Goal: Transaction & Acquisition: Obtain resource

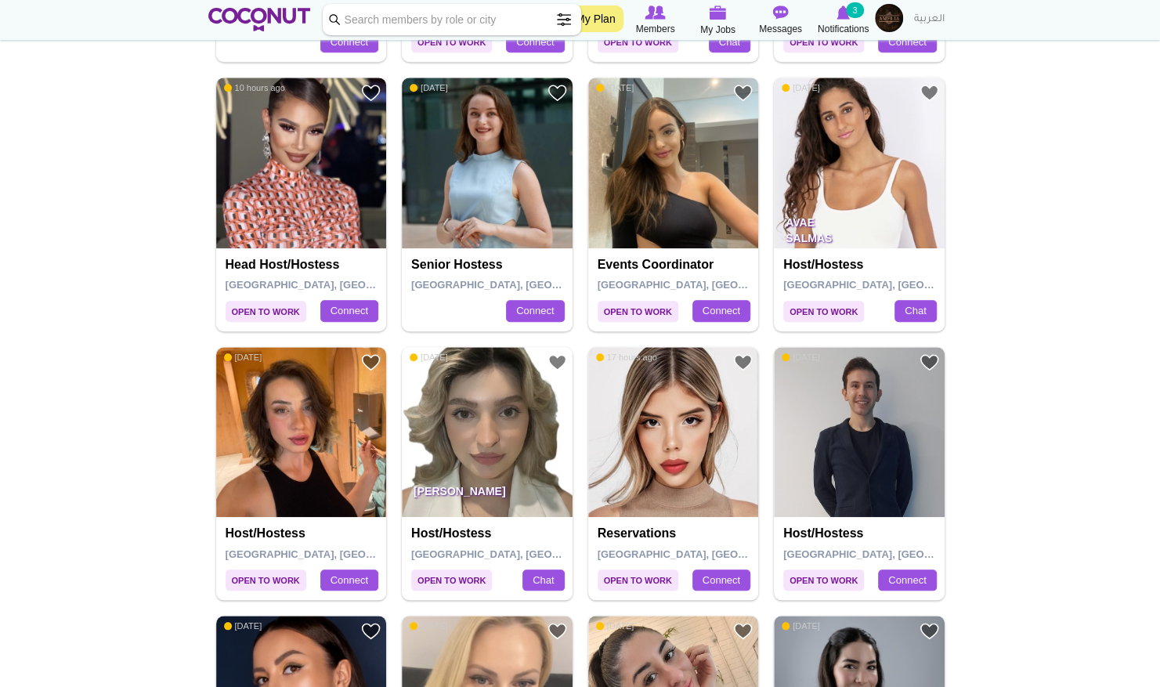
scroll to position [595, 0]
click at [320, 471] on img at bounding box center [301, 432] width 171 height 171
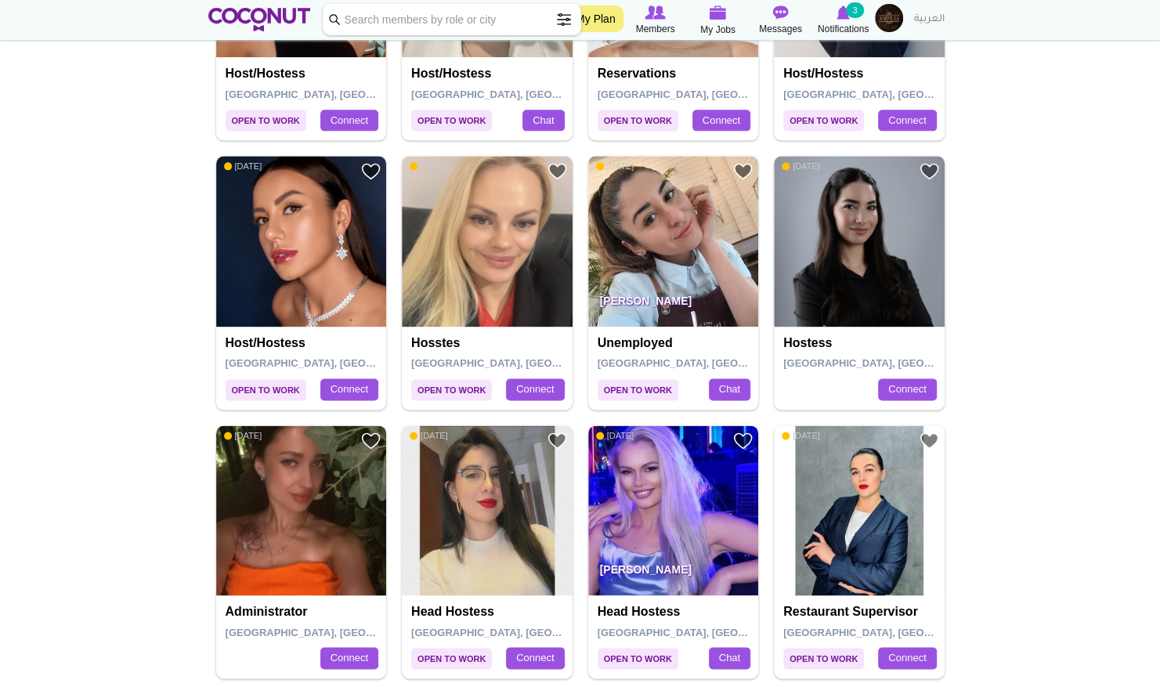
scroll to position [1075, 0]
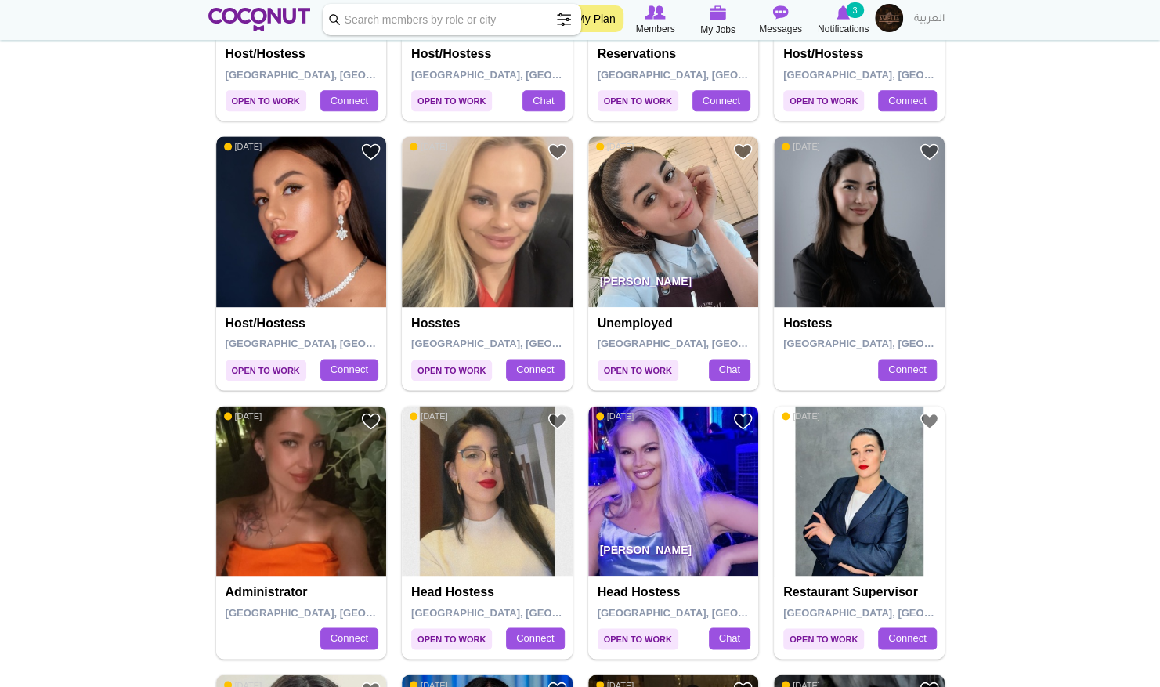
click at [329, 244] on img at bounding box center [301, 221] width 171 height 171
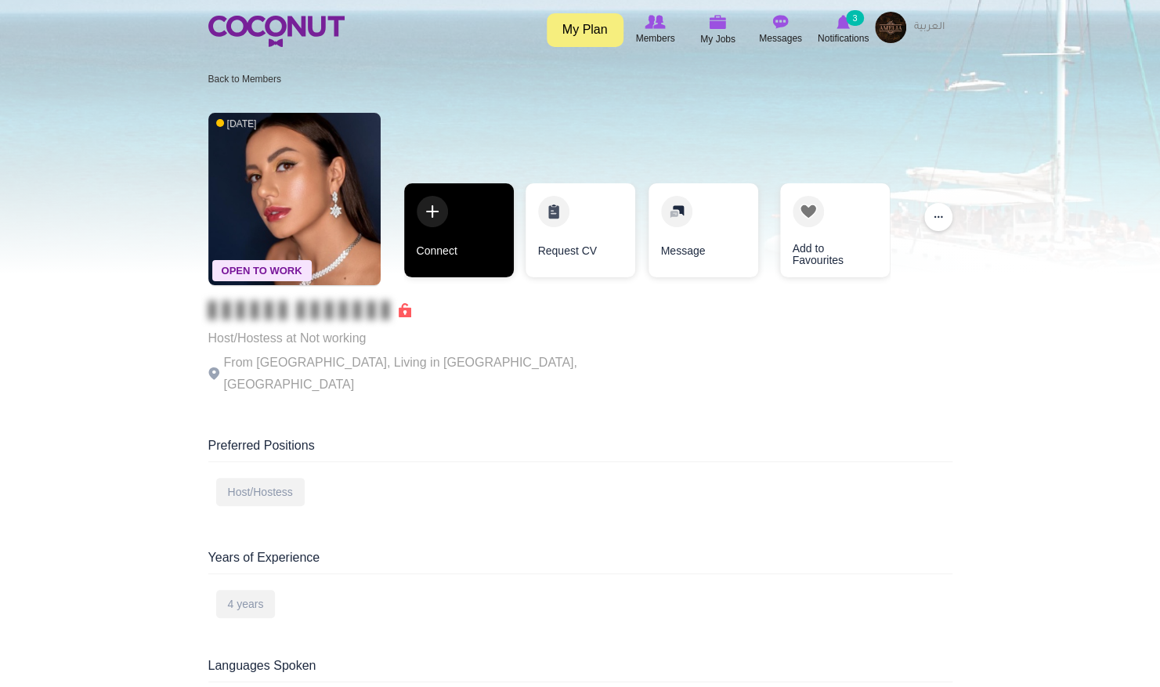
click at [450, 258] on link "Connect" at bounding box center [459, 230] width 110 height 94
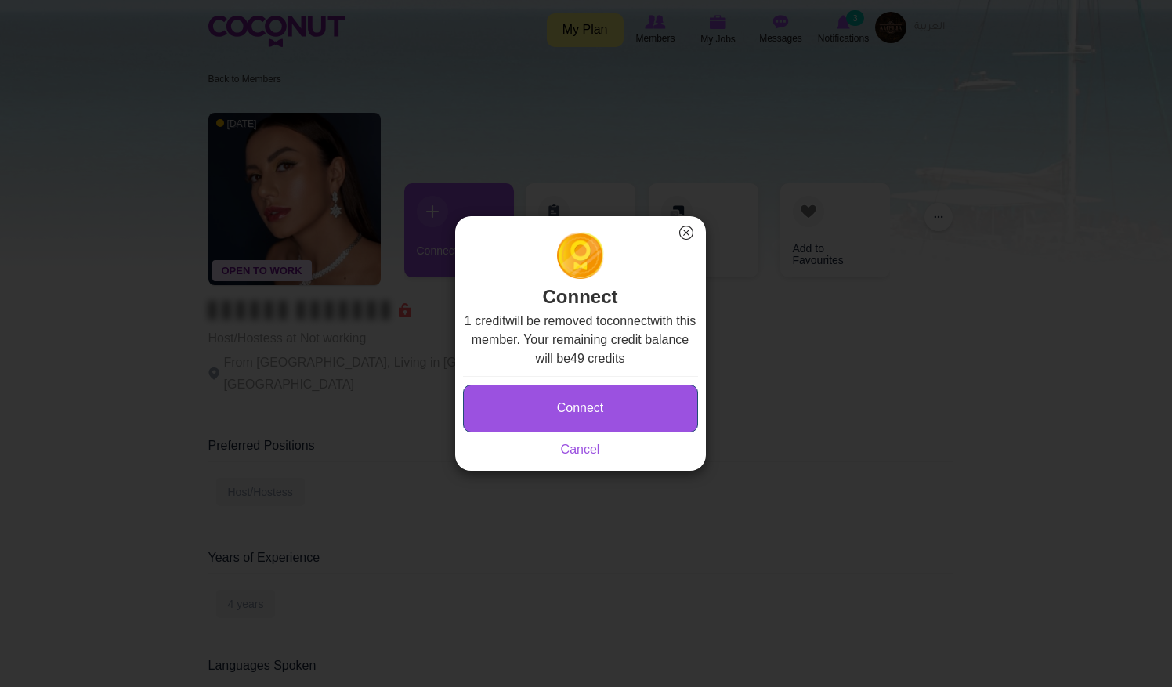
click at [554, 410] on button "Connect" at bounding box center [580, 409] width 235 height 48
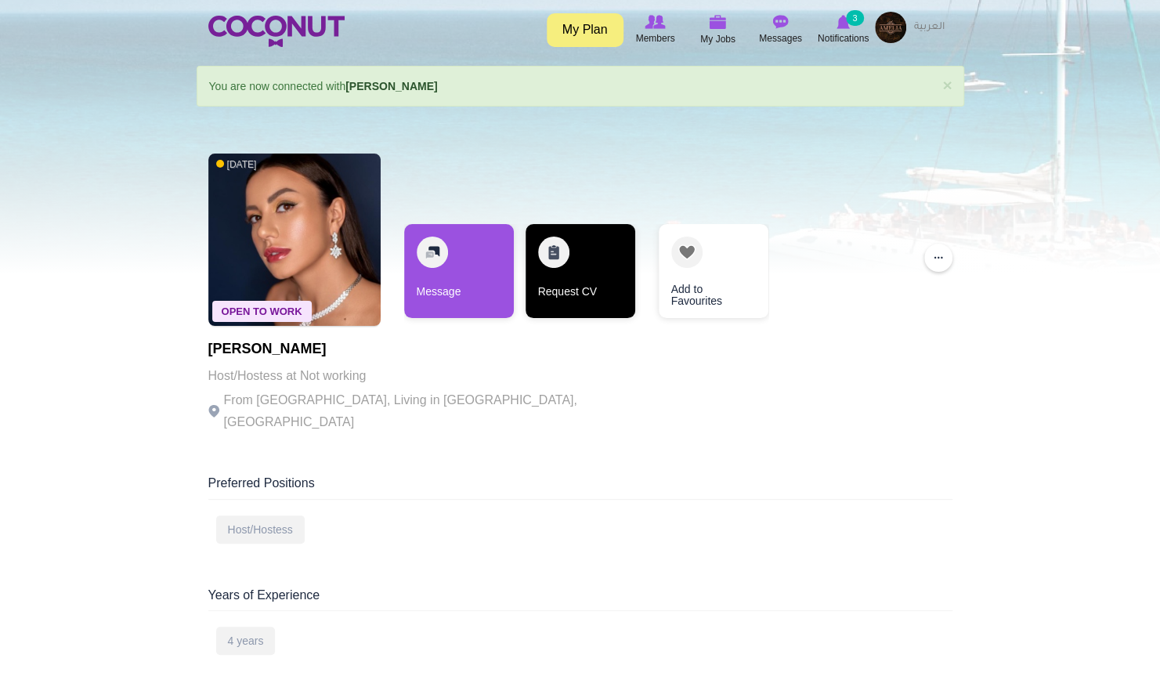
click at [592, 297] on link "Request CV" at bounding box center [581, 271] width 110 height 94
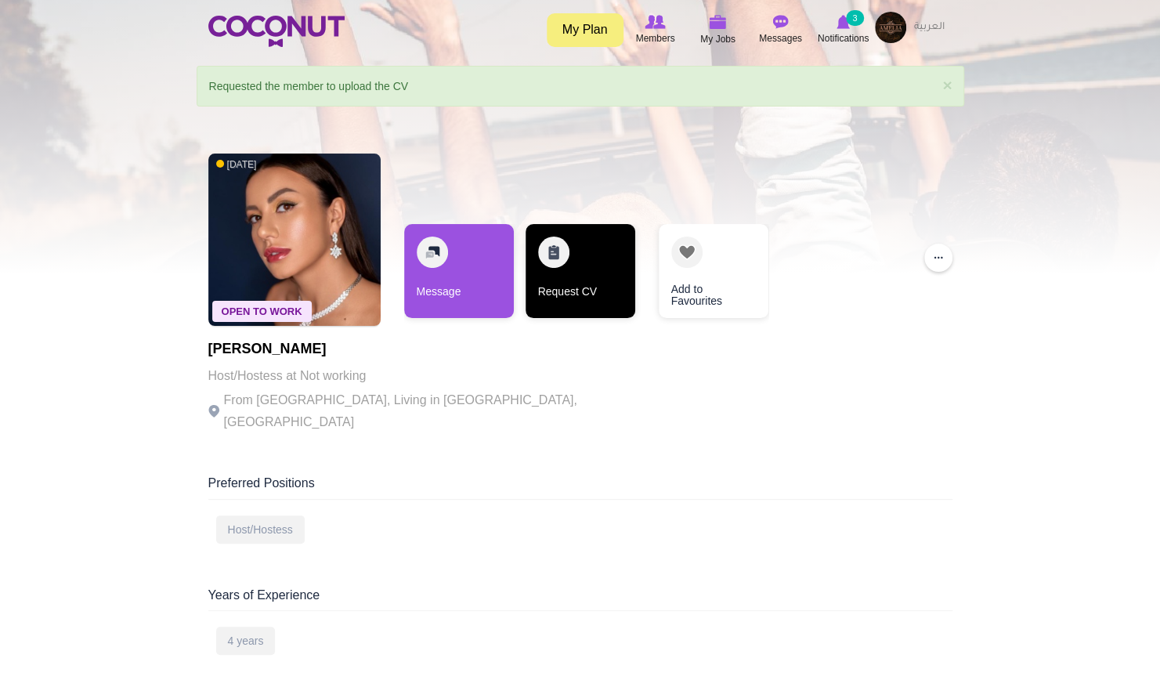
click at [561, 290] on link "Request CV" at bounding box center [581, 271] width 110 height 94
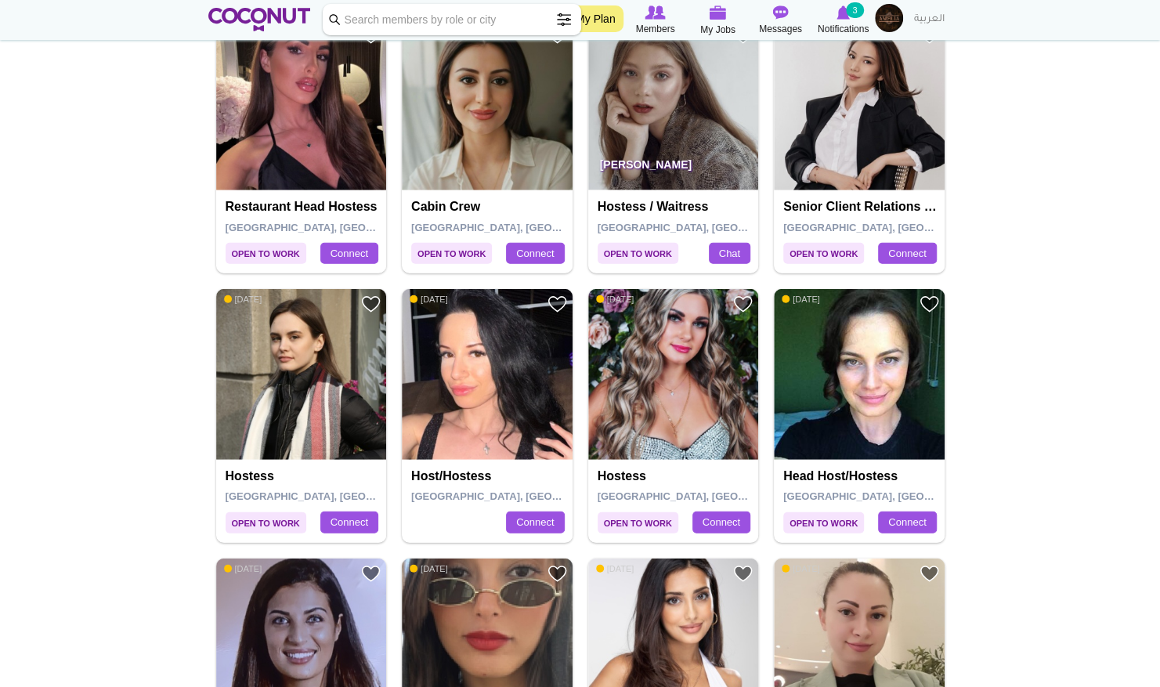
scroll to position [2262, 0]
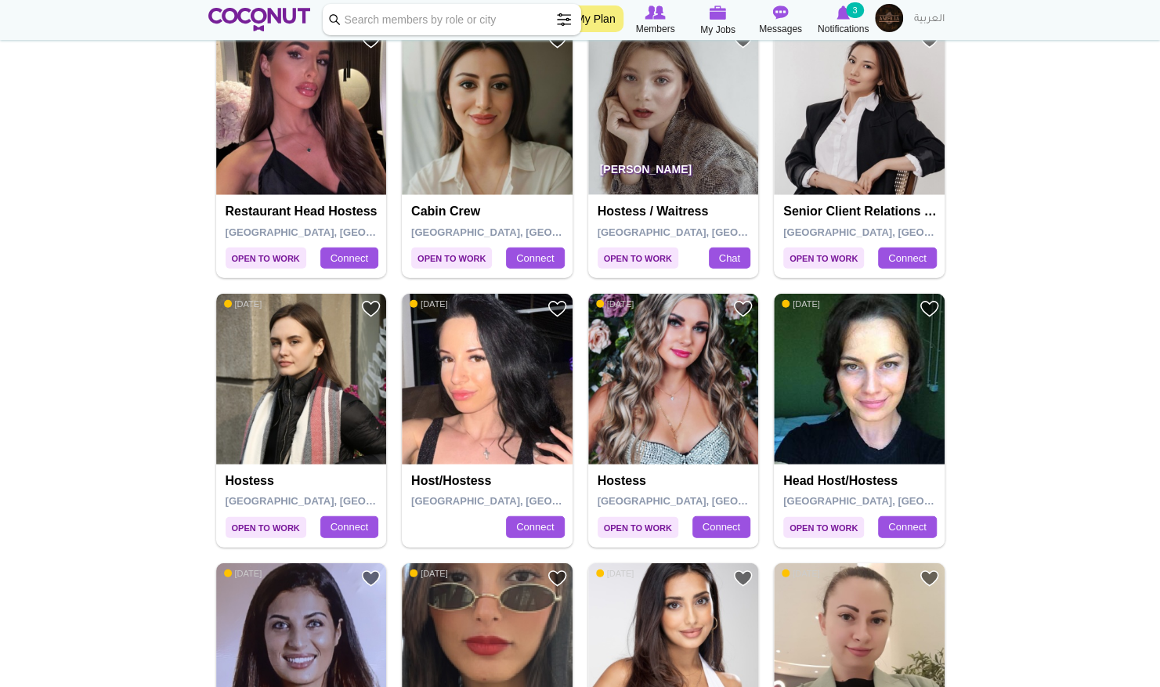
click at [323, 395] on img at bounding box center [301, 379] width 171 height 171
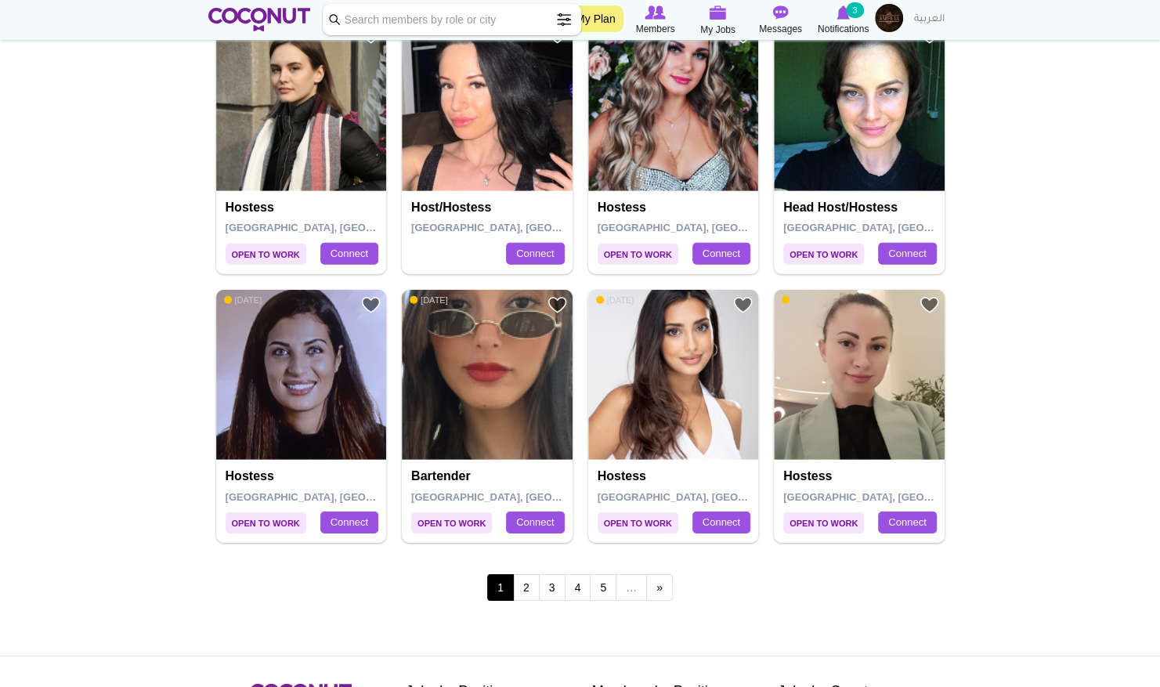
scroll to position [2537, 0]
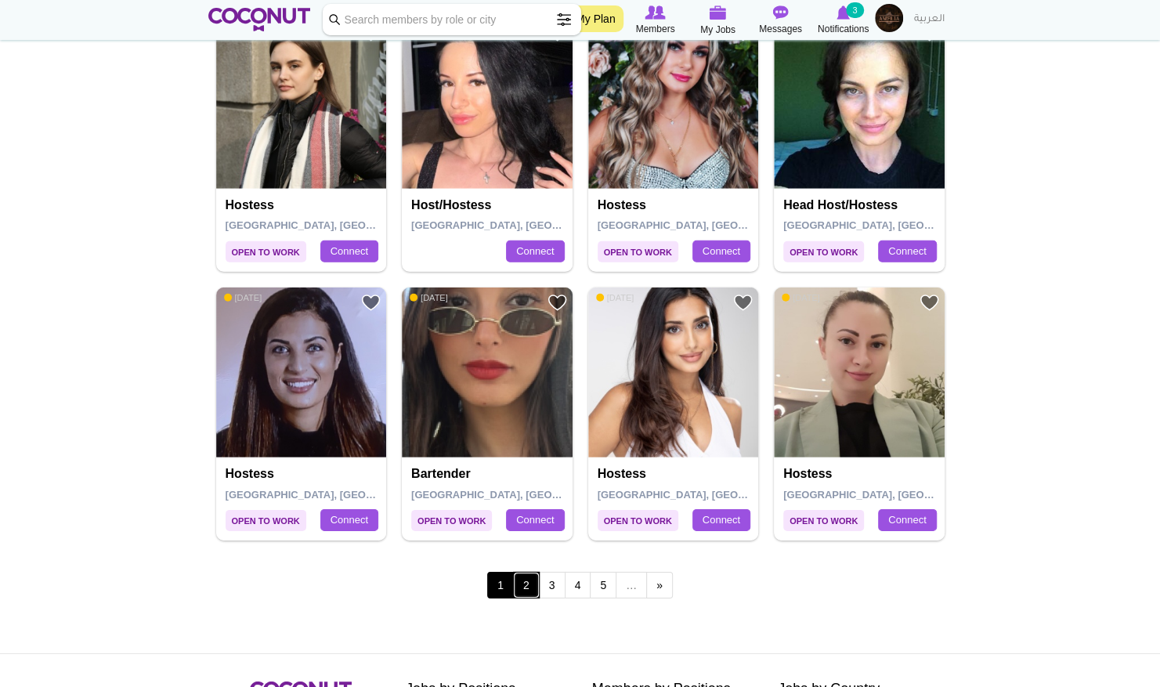
click at [526, 580] on link "2" at bounding box center [526, 585] width 27 height 27
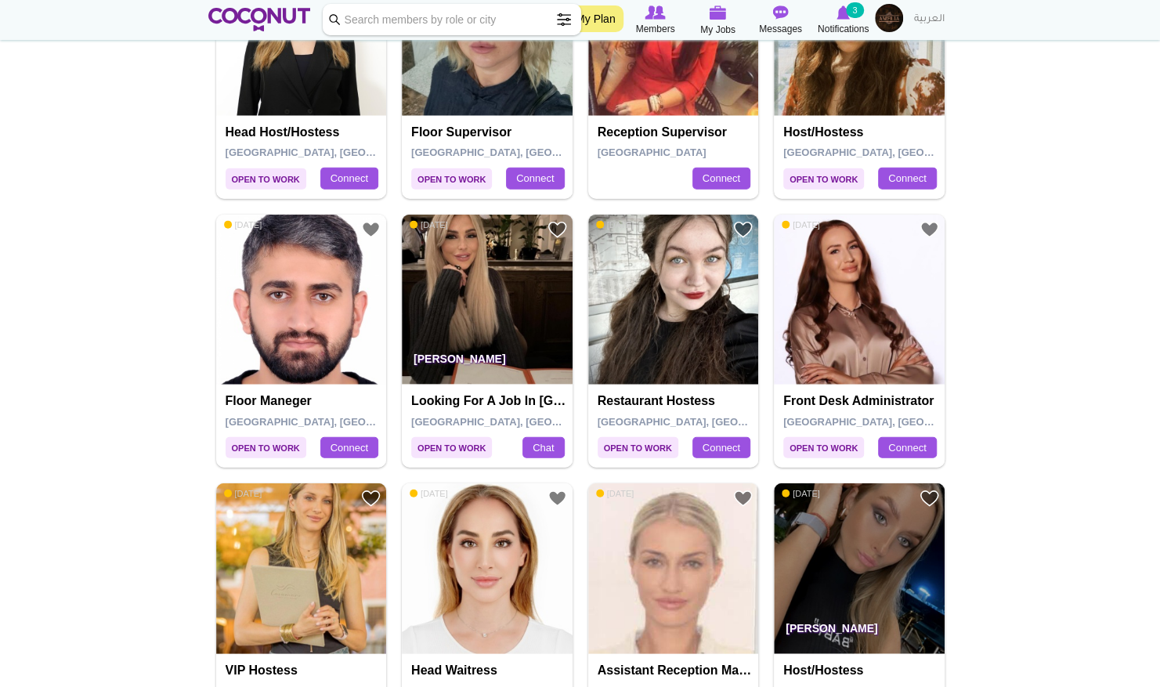
scroll to position [2073, 0]
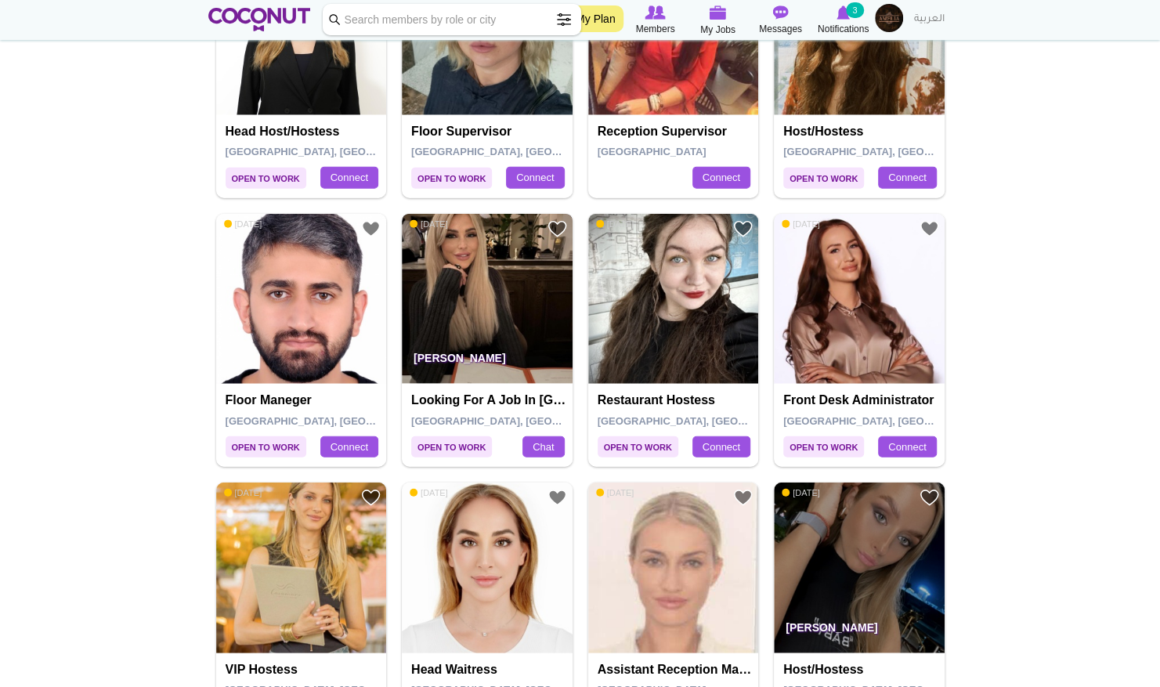
click at [472, 324] on img at bounding box center [487, 299] width 171 height 171
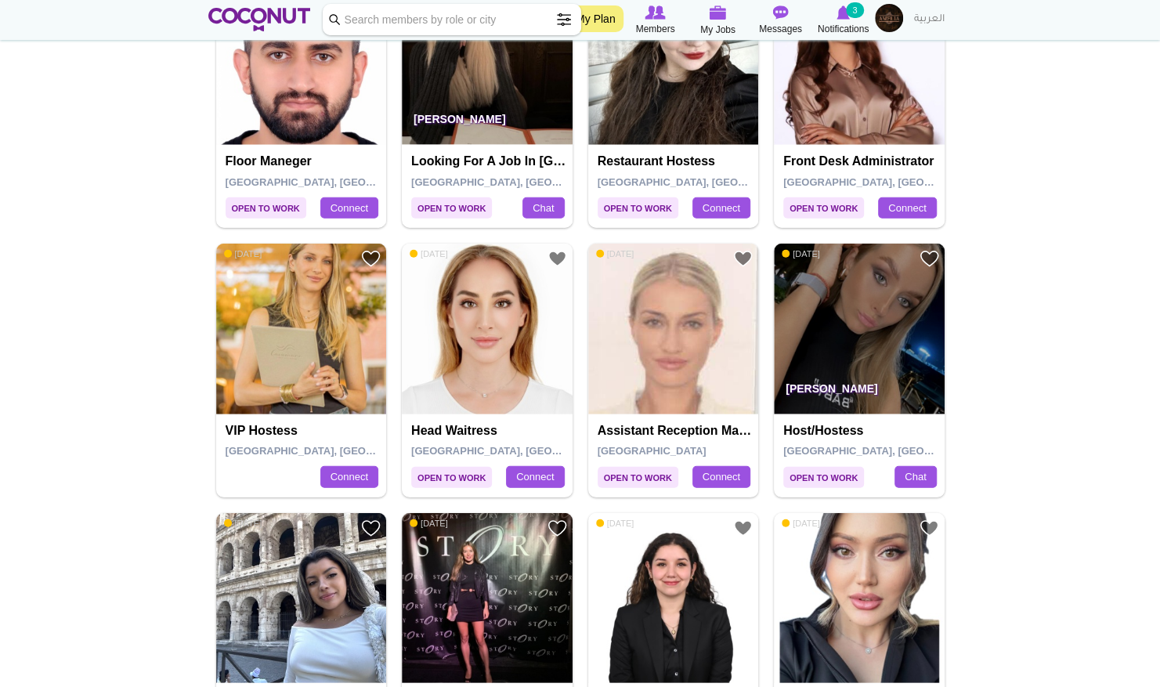
scroll to position [2313, 0]
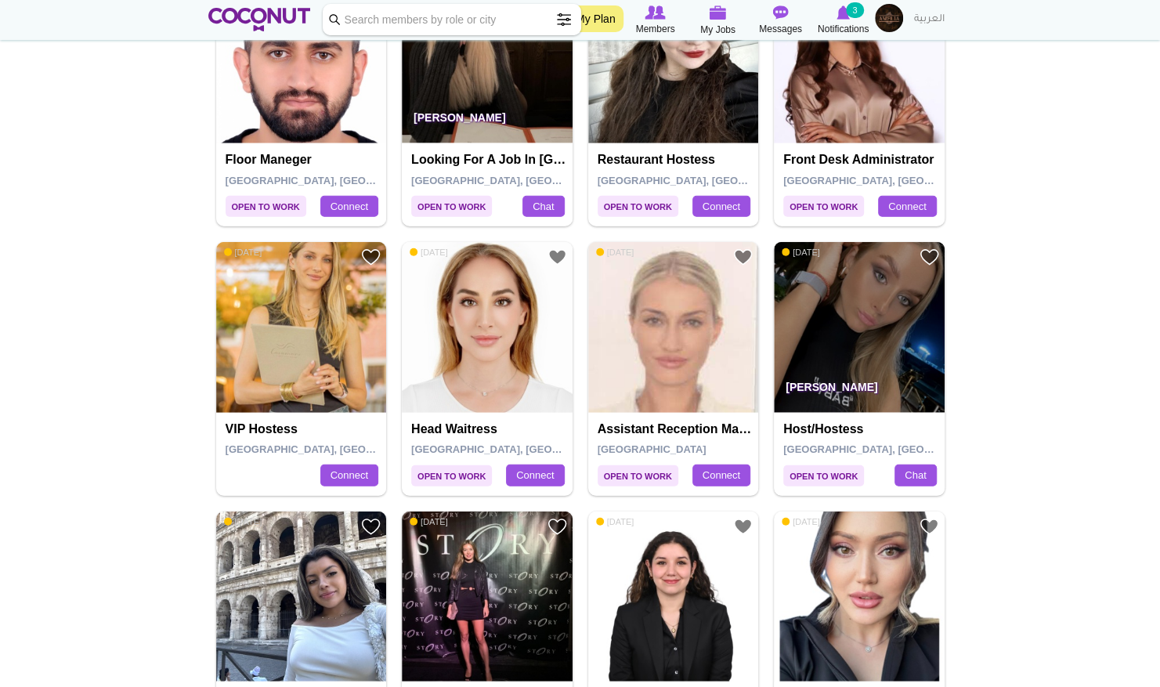
click at [828, 352] on img at bounding box center [859, 327] width 171 height 171
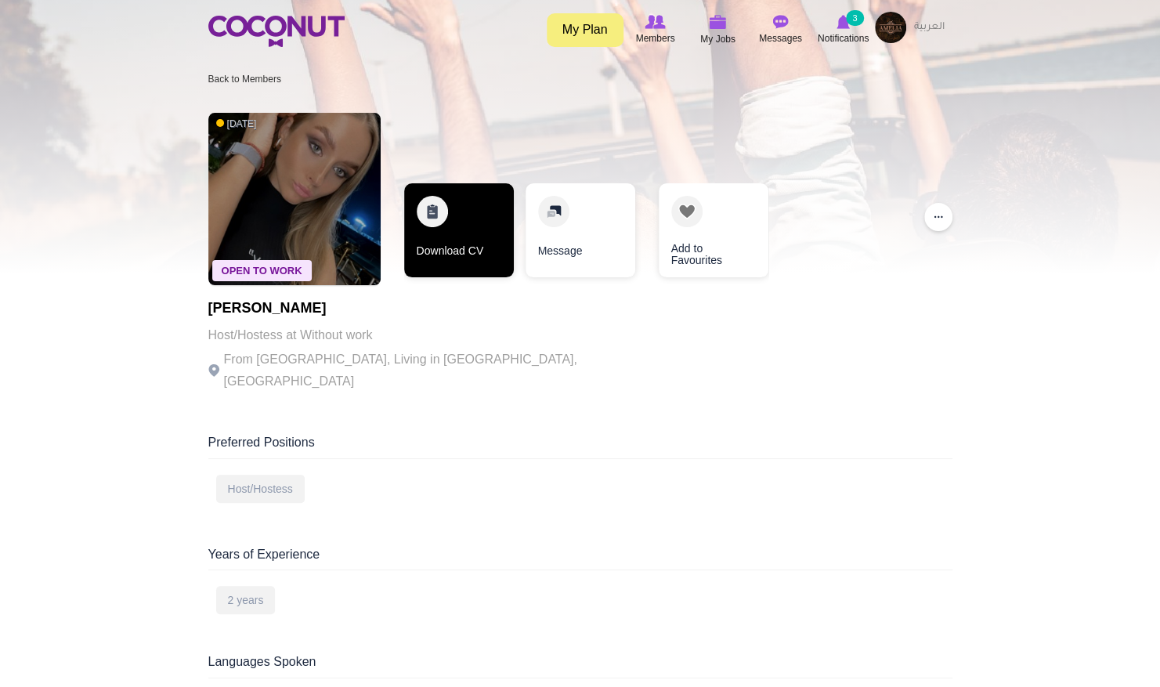
click at [458, 262] on link "Download CV" at bounding box center [459, 230] width 110 height 94
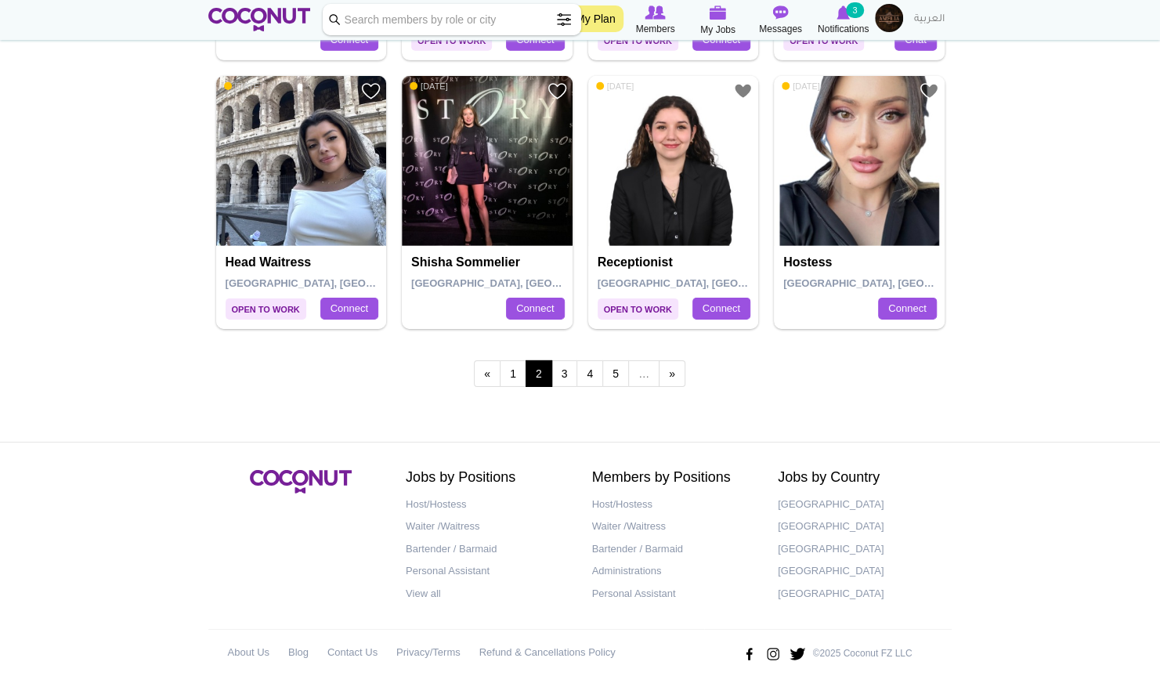
scroll to position [2750, 0]
click at [566, 371] on link "3" at bounding box center [564, 372] width 27 height 27
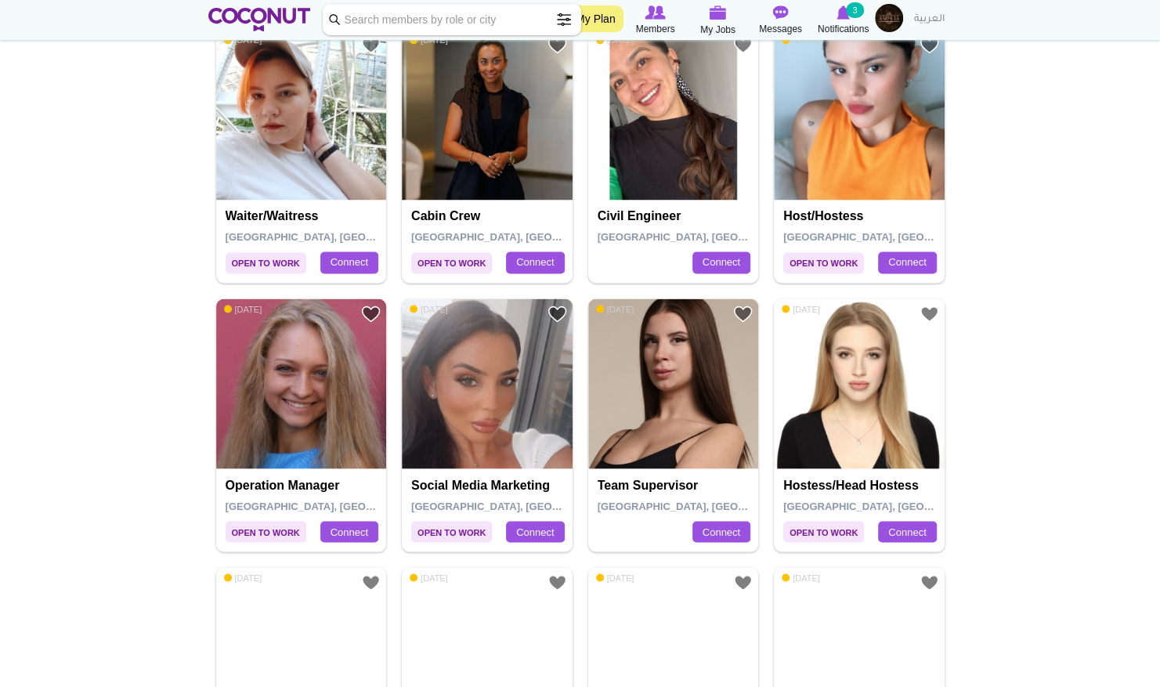
scroll to position [1452, 0]
